Goal: Task Accomplishment & Management: Use online tool/utility

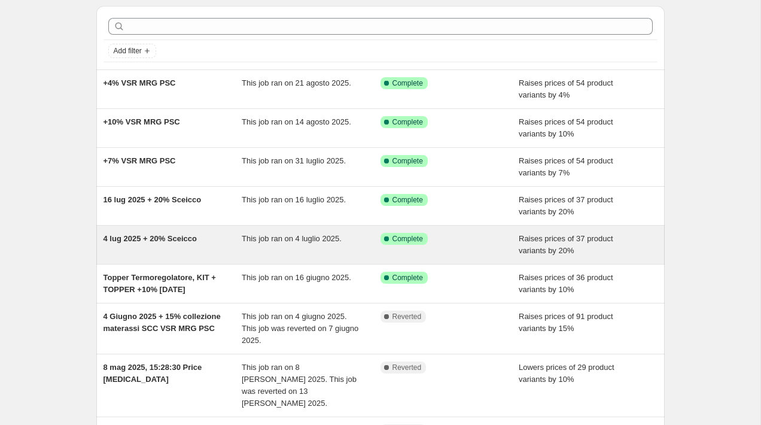
scroll to position [39, 0]
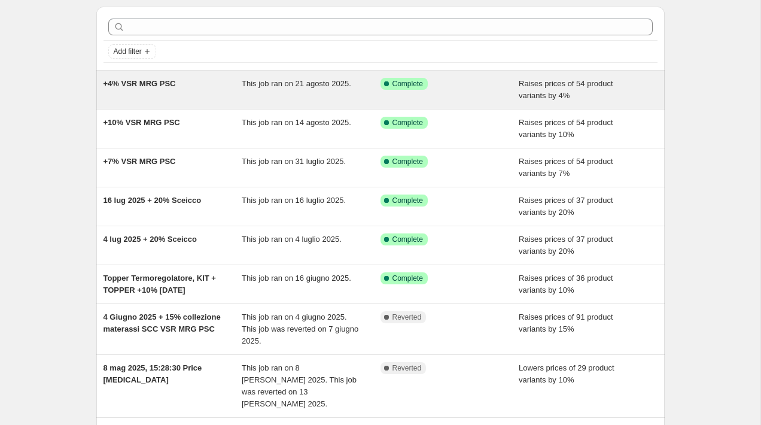
click at [201, 91] on div "+4% VSR MRG PSC" at bounding box center [172, 90] width 139 height 24
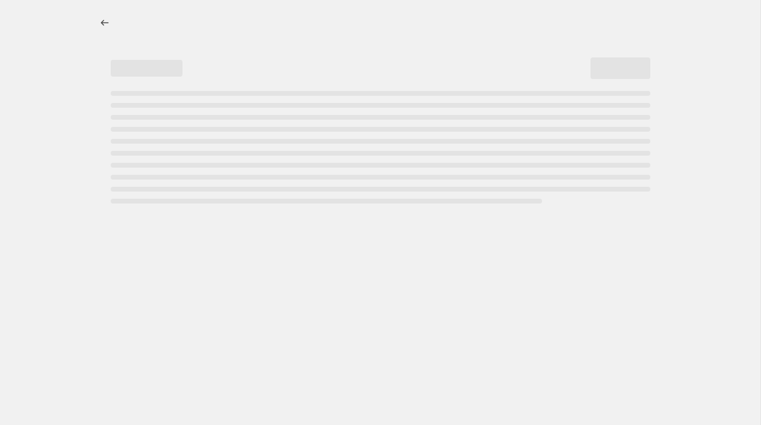
select select "percentage"
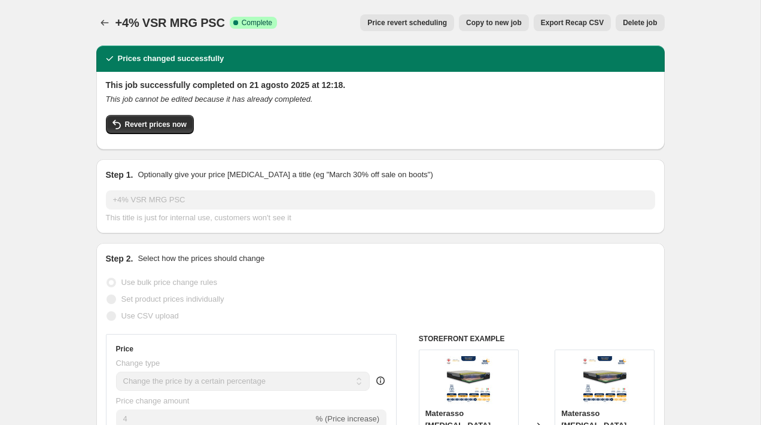
click at [506, 19] on span "Copy to new job" at bounding box center [494, 23] width 56 height 10
select select "percentage"
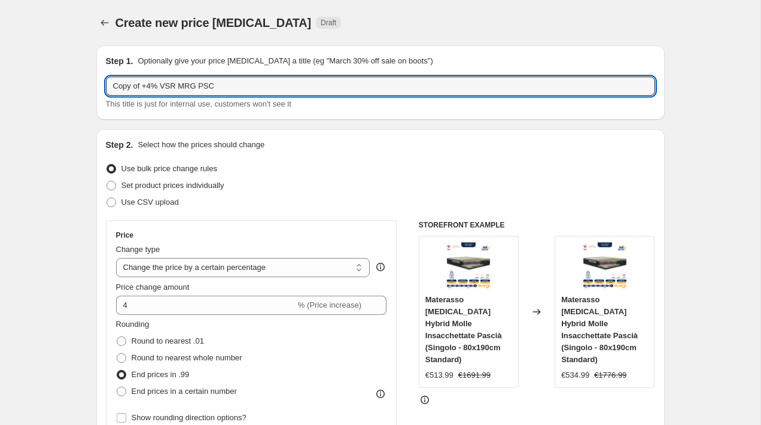
drag, startPoint x: 142, startPoint y: 84, endPoint x: 16, endPoint y: 84, distance: 126.8
click at [120, 82] on input "+4% VSR MRG PSC" at bounding box center [380, 86] width 549 height 19
click at [130, 87] on input "+8% VSR MRG PSC" at bounding box center [380, 86] width 549 height 19
type input "+8% SCC VSR MRG [PERSON_NAME]"
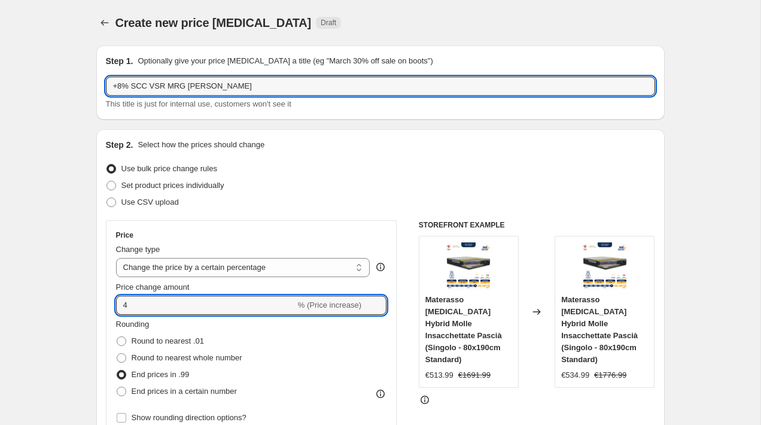
drag, startPoint x: 149, startPoint y: 305, endPoint x: 100, endPoint y: 305, distance: 49.6
click at [100, 305] on div "Step 2. Select how the prices should change Use bulk price change rules Set pro…" at bounding box center [380, 427] width 568 height 596
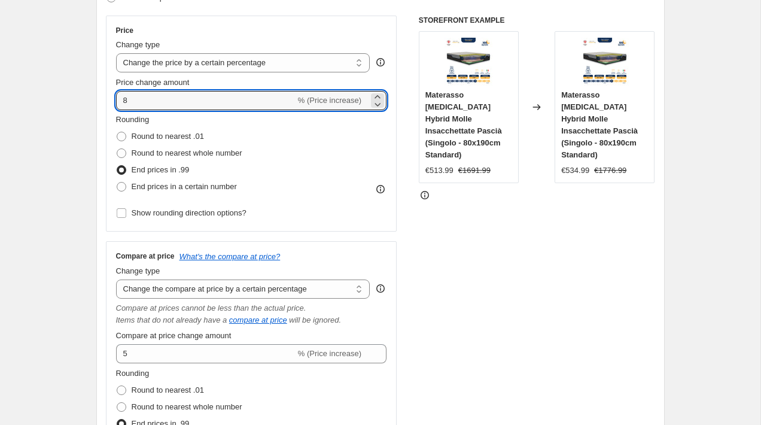
scroll to position [239, 0]
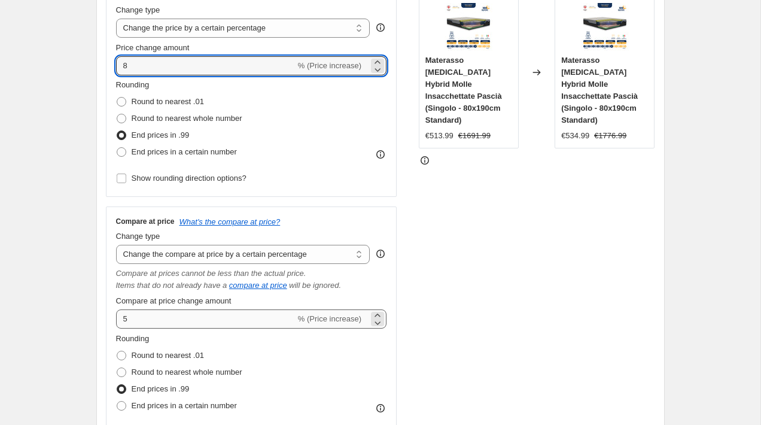
type input "8"
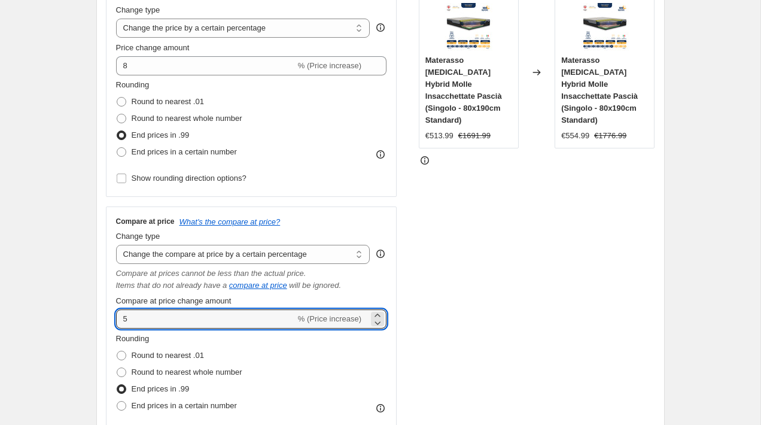
drag, startPoint x: 180, startPoint y: 319, endPoint x: 115, endPoint y: 316, distance: 65.2
click at [115, 317] on div "Compare at price What's the compare at price? Change type Change the compare at…" at bounding box center [251, 328] width 291 height 244
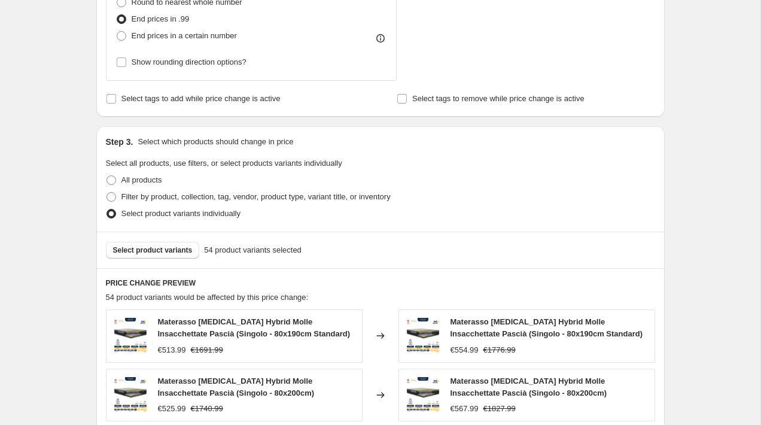
scroll to position [636, 0]
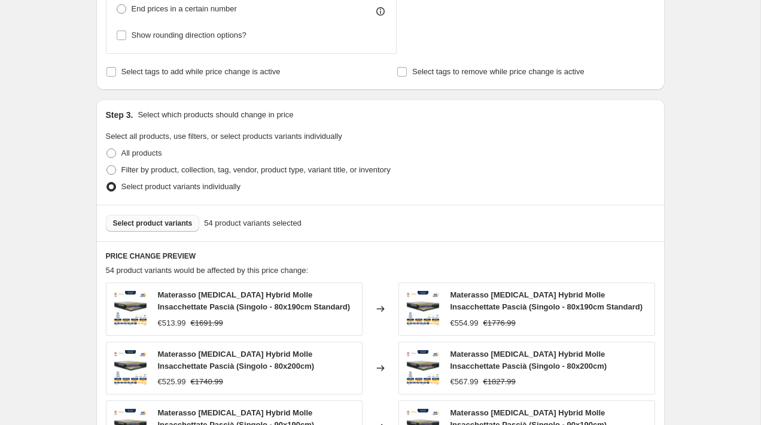
type input "8"
click at [160, 226] on span "Select product variants" at bounding box center [153, 223] width 80 height 10
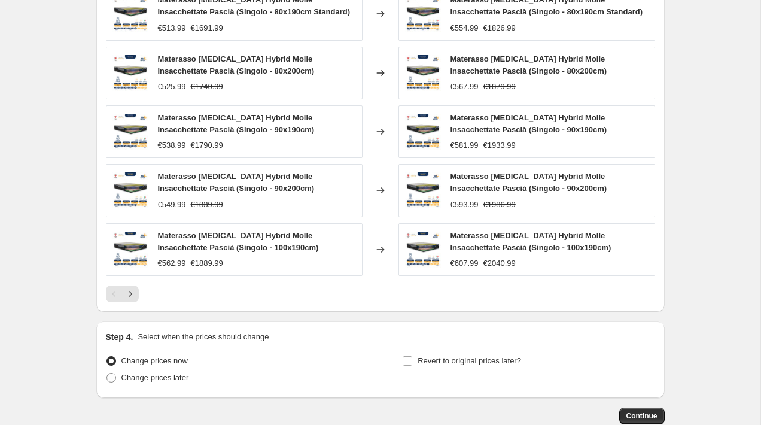
scroll to position [932, 0]
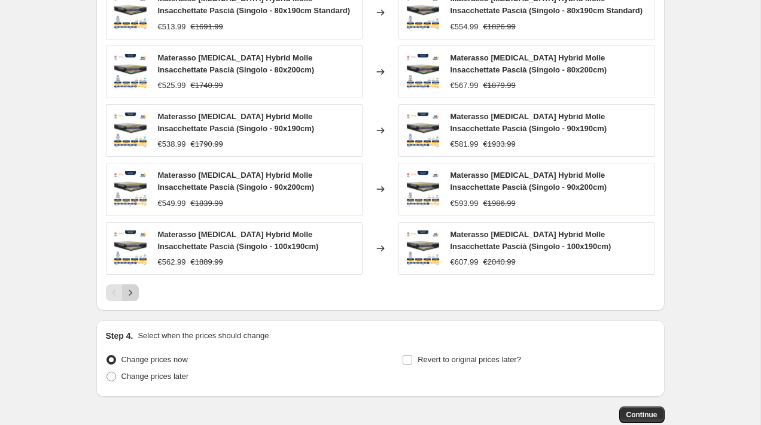
click at [135, 298] on icon "Next" at bounding box center [130, 292] width 12 height 12
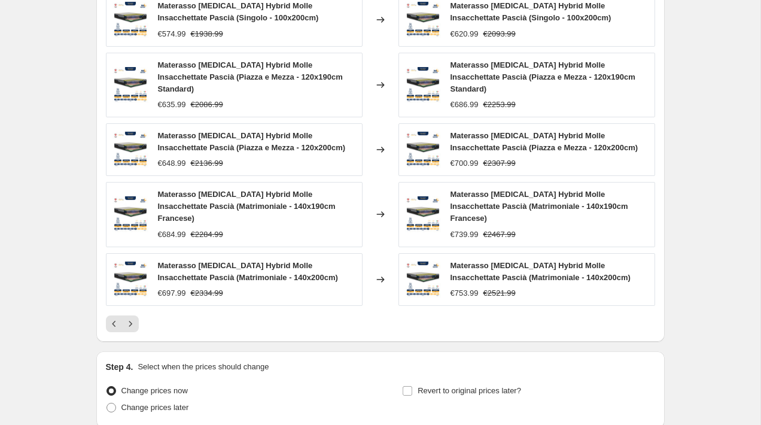
scroll to position [922, 0]
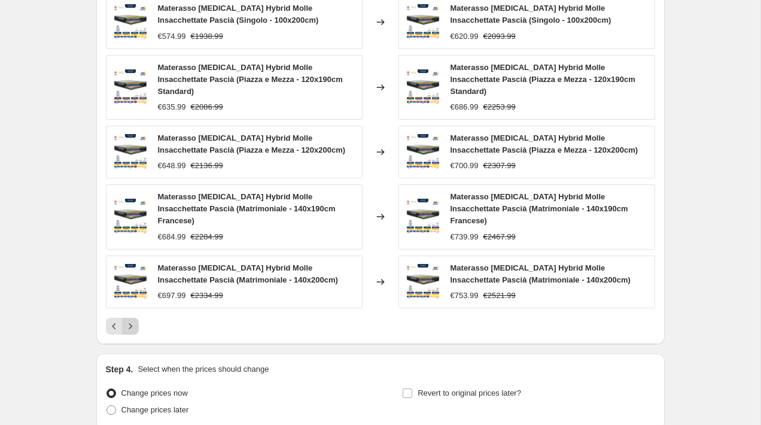
click at [127, 332] on icon "Next" at bounding box center [130, 326] width 12 height 12
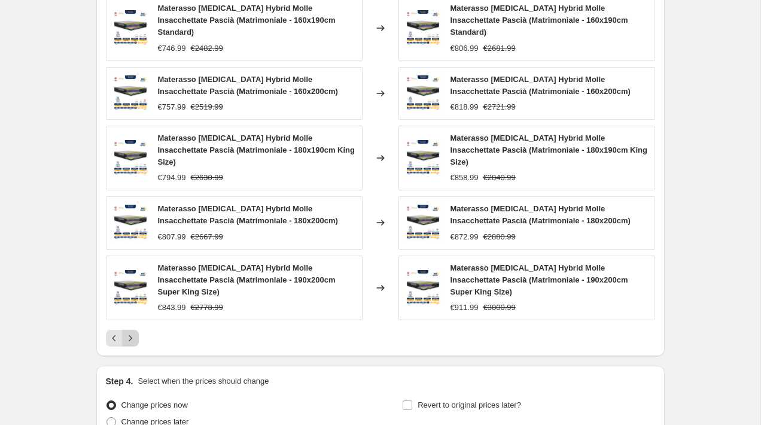
click at [133, 334] on icon "Next" at bounding box center [130, 338] width 12 height 12
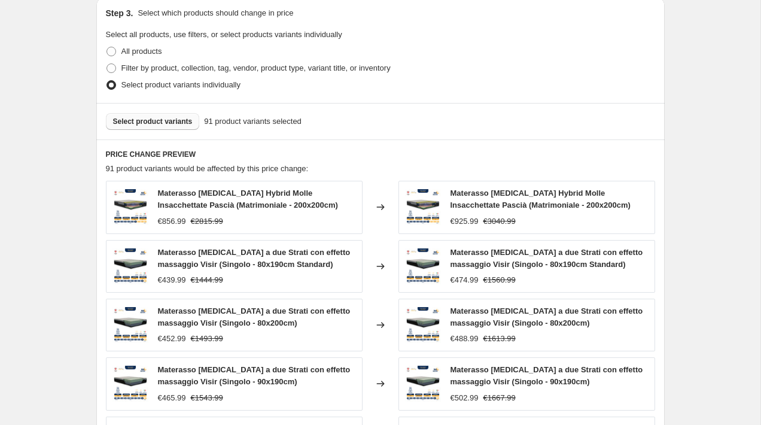
scroll to position [1003, 0]
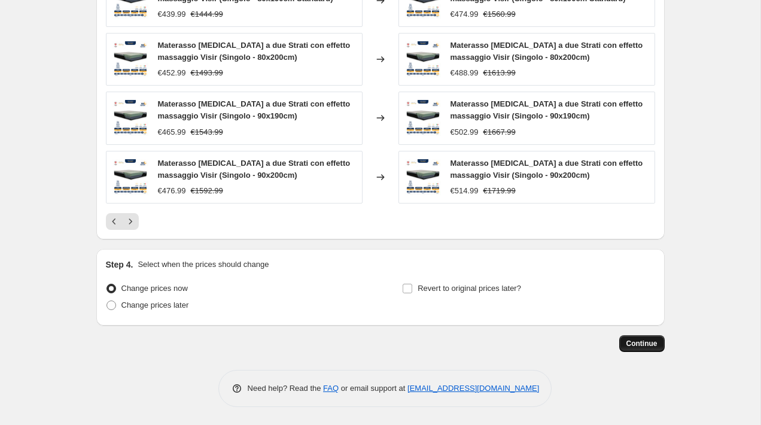
click at [643, 345] on span "Continue" at bounding box center [641, 343] width 31 height 10
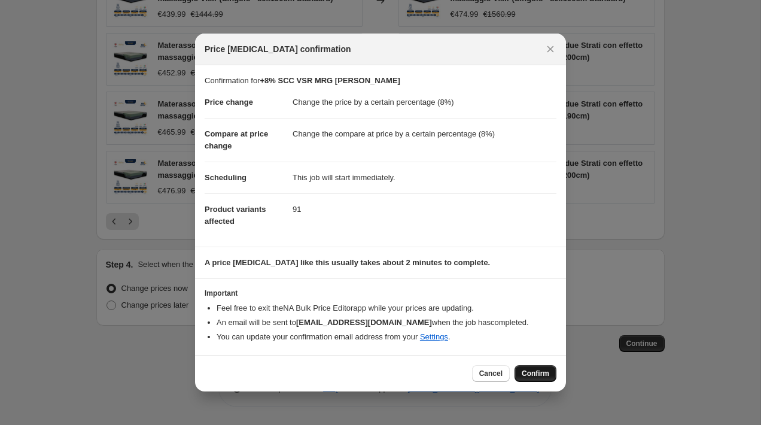
click at [539, 374] on span "Confirm" at bounding box center [535, 373] width 28 height 10
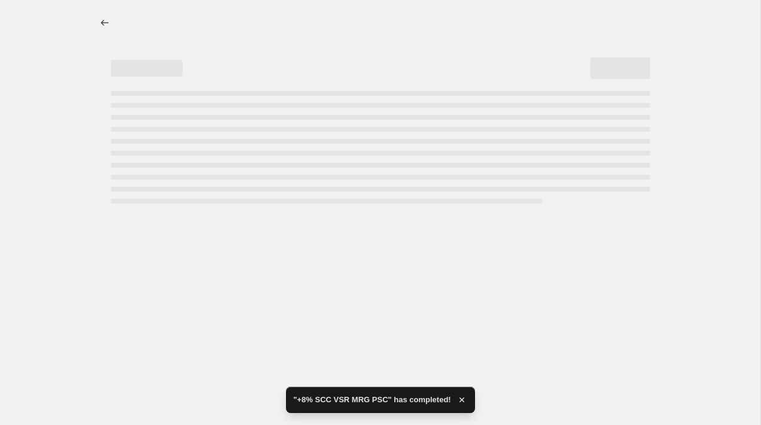
select select "percentage"
